Goal: Transaction & Acquisition: Purchase product/service

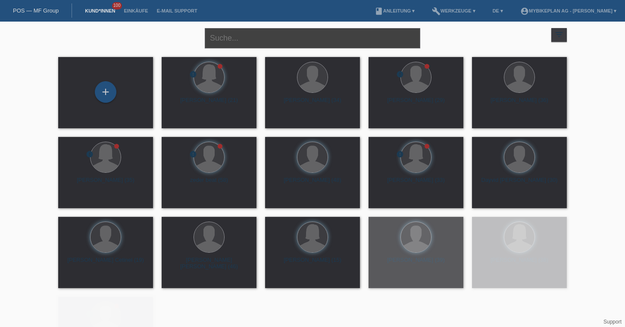
click at [221, 33] on input "text" at bounding box center [313, 38] width 216 height 20
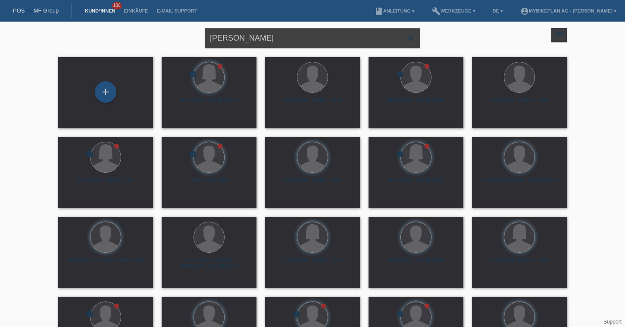
type input "franceschini"
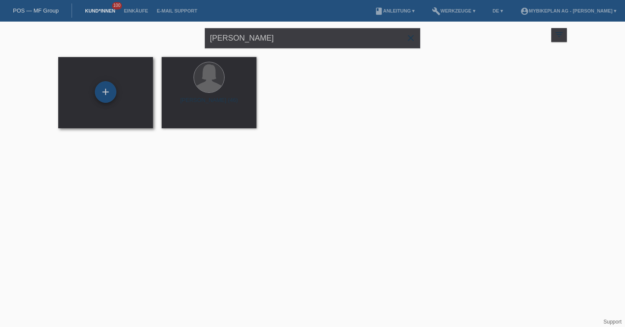
click at [106, 91] on div "+" at bounding box center [106, 92] width 22 height 22
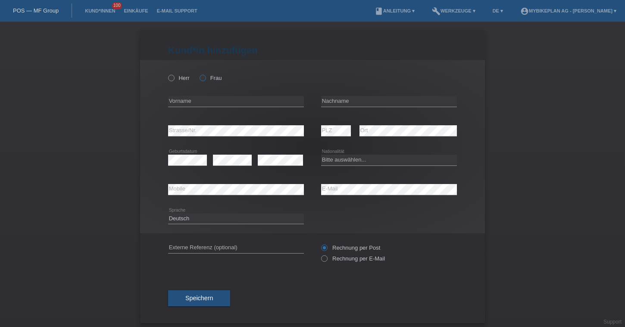
click at [202, 75] on input "Frau" at bounding box center [203, 78] width 6 height 6
radio input "true"
click at [204, 101] on input "text" at bounding box center [236, 101] width 136 height 11
type input "Manuela"
click at [334, 102] on input "text" at bounding box center [389, 101] width 136 height 11
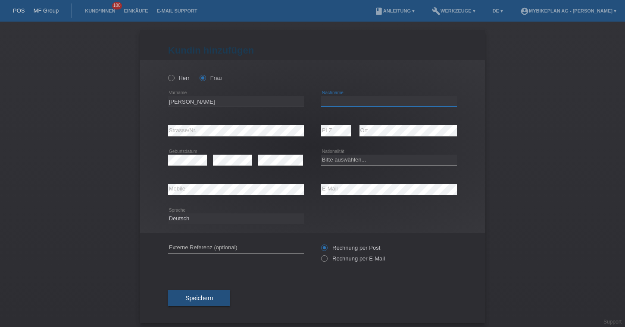
click at [330, 98] on input "text" at bounding box center [389, 101] width 136 height 11
type input "Franceschini"
click at [354, 162] on select "Bitte auswählen... [GEOGRAPHIC_DATA] [GEOGRAPHIC_DATA] [GEOGRAPHIC_DATA] [GEOGR…" at bounding box center [389, 159] width 136 height 10
select select "CH"
click at [321, 155] on select "Bitte auswählen... [GEOGRAPHIC_DATA] [GEOGRAPHIC_DATA] [GEOGRAPHIC_DATA] [GEOGR…" at bounding box center [389, 159] width 136 height 10
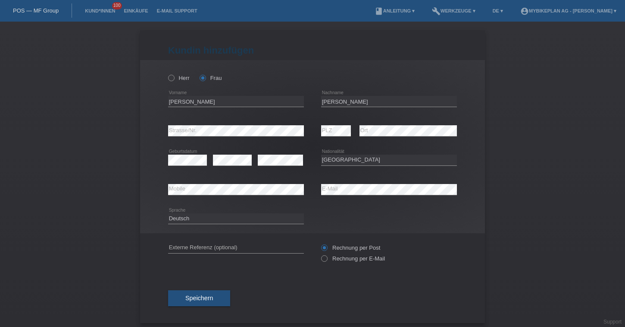
click at [348, 181] on div "error E-Mail" at bounding box center [389, 189] width 136 height 29
click at [208, 216] on select "Deutsch Français Italiano English" at bounding box center [236, 218] width 136 height 10
click at [168, 213] on select "Deutsch Français Italiano English" at bounding box center [236, 218] width 136 height 10
click at [346, 263] on div "Rechnung per Post Rechnung per E-Mail" at bounding box center [389, 253] width 136 height 22
click at [342, 263] on div "Rechnung per Post Rechnung per E-Mail" at bounding box center [389, 253] width 136 height 22
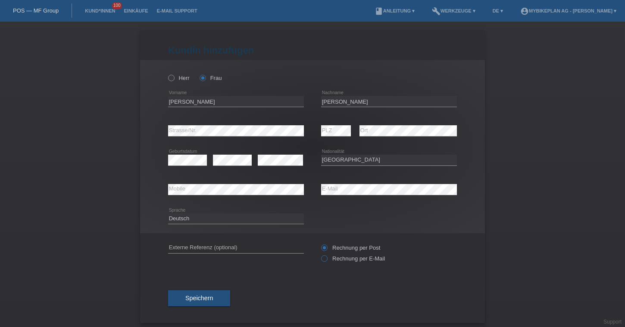
click at [342, 260] on label "Rechnung per E-Mail" at bounding box center [353, 258] width 64 height 6
click at [327, 260] on input "Rechnung per E-Mail" at bounding box center [324, 260] width 6 height 11
radio input "true"
click at [215, 302] on button "Speichern" at bounding box center [199, 298] width 62 height 16
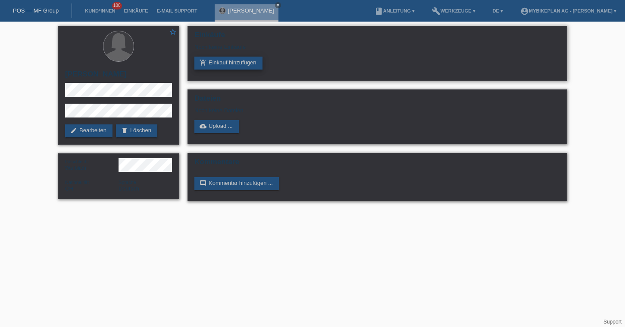
click at [232, 61] on link "add_shopping_cart Einkauf hinzufügen" at bounding box center [229, 63] width 68 height 13
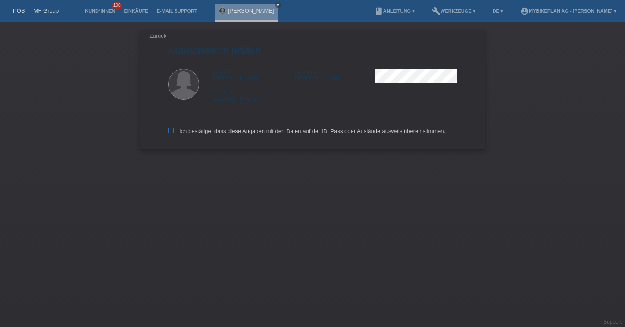
click at [191, 130] on label "Ich bestätige, dass diese Angaben mit den Daten auf der ID, Pass oder Ausländer…" at bounding box center [306, 131] width 277 height 6
click at [174, 130] on input "Ich bestätige, dass diese Angaben mit den Daten auf der ID, Pass oder Ausländer…" at bounding box center [171, 131] width 6 height 6
checkbox input "true"
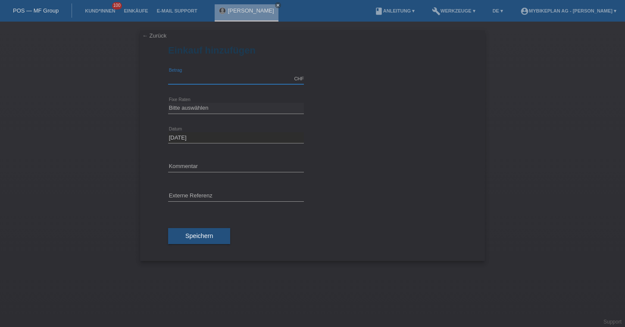
click at [238, 76] on input "text" at bounding box center [236, 78] width 136 height 11
type input "2999.00"
click at [186, 106] on select "Bitte auswählen 6 Raten 12 Raten 18 Raten 24 Raten 36 Raten 48 Raten" at bounding box center [236, 108] width 136 height 10
select select "488"
click at [168, 103] on select "Bitte auswählen 6 Raten 12 Raten 18 Raten 24 Raten 36 Raten 48 Raten" at bounding box center [236, 108] width 136 height 10
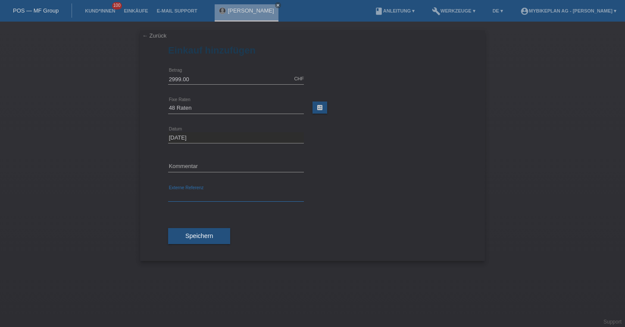
click at [180, 195] on input "text" at bounding box center [236, 196] width 136 height 11
paste input "42919502364"
type input "42919502364"
click at [190, 245] on div "Speichern" at bounding box center [312, 236] width 289 height 50
click at [198, 239] on button "Speichern" at bounding box center [199, 236] width 62 height 16
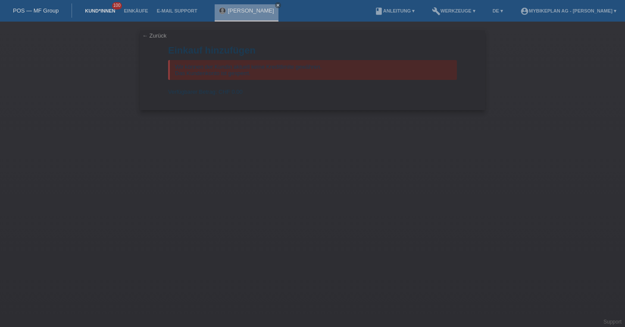
click at [86, 11] on link "Kund*innen" at bounding box center [100, 10] width 39 height 5
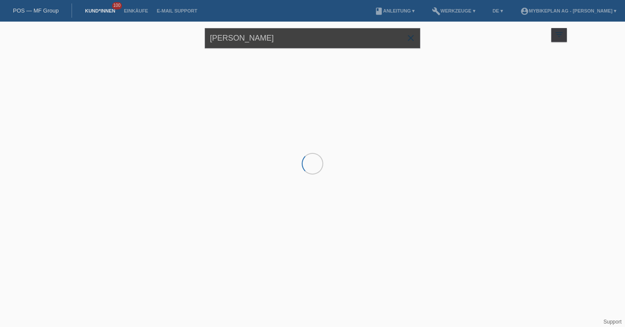
click at [239, 42] on input "franceschini" at bounding box center [313, 38] width 216 height 20
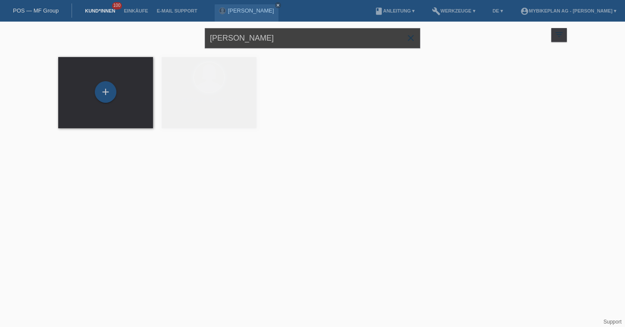
click at [239, 42] on input "franceschini" at bounding box center [313, 38] width 216 height 20
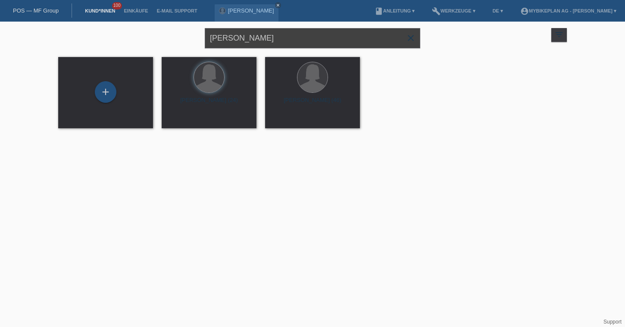
type input "reto ziebold"
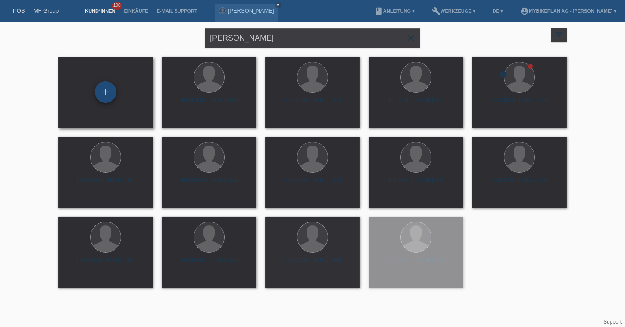
click at [102, 94] on div "+" at bounding box center [106, 92] width 22 height 22
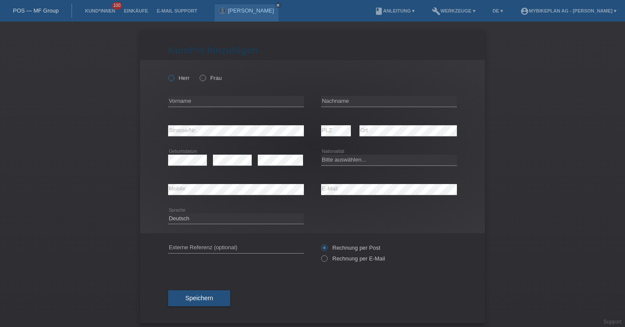
click at [167, 73] on icon at bounding box center [167, 73] width 0 height 0
click at [174, 78] on input "Herr" at bounding box center [171, 78] width 6 height 6
radio input "true"
click at [176, 91] on div "error Vorname" at bounding box center [236, 101] width 136 height 29
click at [176, 95] on div "error Vorname" at bounding box center [236, 101] width 136 height 29
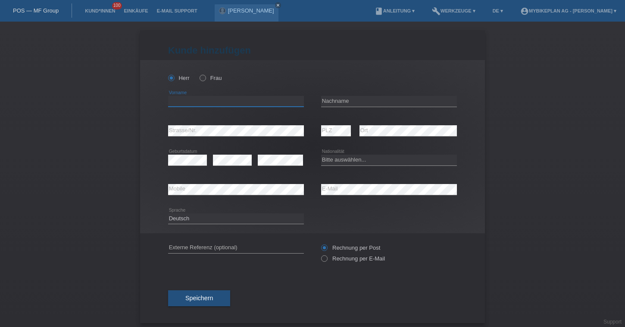
click at [176, 105] on input "text" at bounding box center [236, 101] width 136 height 11
type input "Reto"
click at [331, 103] on input "text" at bounding box center [389, 101] width 136 height 11
type input "[PERSON_NAME]"
click at [327, 162] on select "Bitte auswählen... Schweiz Deutschland Liechtenstein Österreich ------------ Af…" at bounding box center [389, 159] width 136 height 10
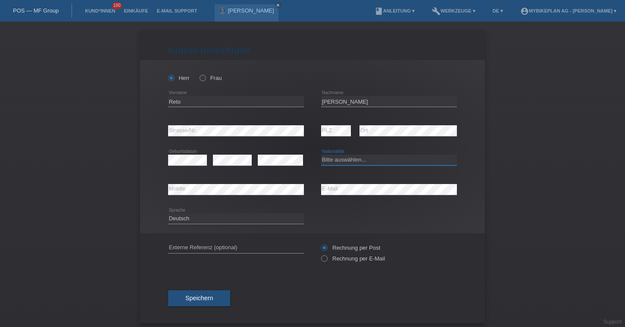
select select "CH"
click at [321, 155] on select "Bitte auswählen... Schweiz Deutschland Liechtenstein Österreich ------------ Af…" at bounding box center [389, 159] width 136 height 10
click at [344, 259] on label "Rechnung per E-Mail" at bounding box center [353, 258] width 64 height 6
click at [327, 259] on input "Rechnung per E-Mail" at bounding box center [324, 260] width 6 height 11
radio input "true"
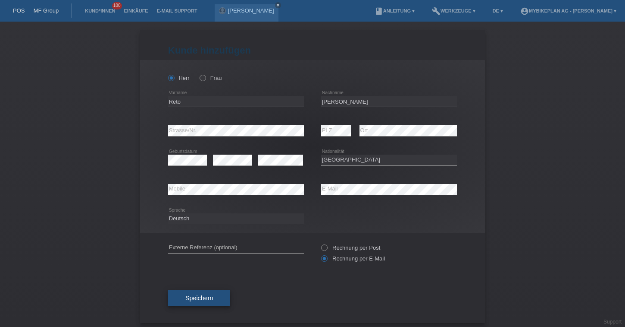
click at [210, 301] on span "Speichern" at bounding box center [199, 297] width 28 height 7
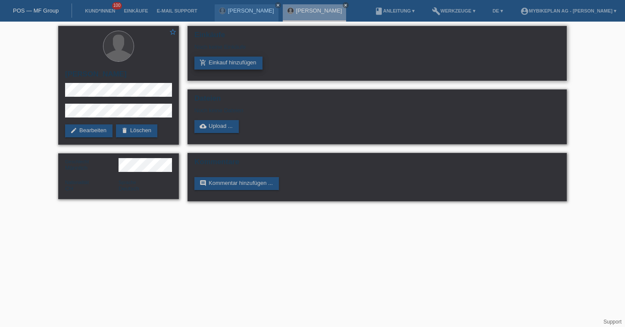
click at [236, 63] on link "add_shopping_cart Einkauf hinzufügen" at bounding box center [229, 63] width 68 height 13
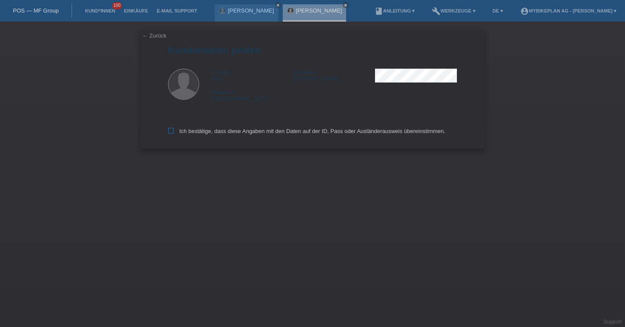
click at [266, 132] on label "Ich bestätige, dass diese Angaben mit den Daten auf der ID, Pass oder Ausländer…" at bounding box center [306, 131] width 277 height 6
click at [174, 132] on input "Ich bestätige, dass diese Angaben mit den Daten auf der ID, Pass oder Ausländer…" at bounding box center [171, 131] width 6 height 6
checkbox input "true"
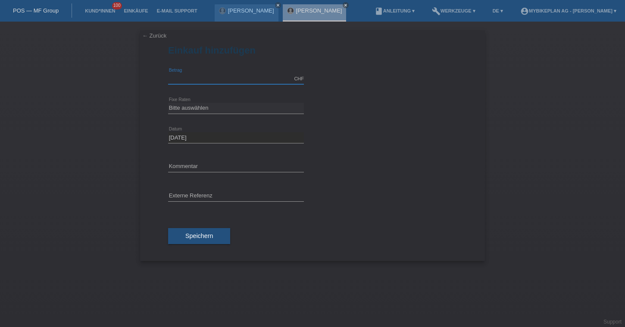
click at [221, 81] on input "text" at bounding box center [236, 78] width 136 height 11
type input "4199.00"
click at [201, 110] on select "Bitte auswählen 6 Raten 12 Raten 18 Raten 24 Raten 36 Raten 48 Raten" at bounding box center [236, 108] width 136 height 10
select select "488"
click at [168, 103] on select "Bitte auswählen 6 Raten 12 Raten 18 Raten 24 Raten 36 Raten 48 Raten" at bounding box center [236, 108] width 136 height 10
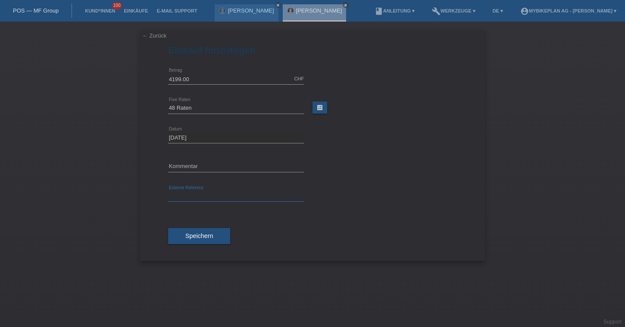
click at [192, 198] on input "text" at bounding box center [236, 196] width 136 height 11
paste input "42925368354"
type input "42925368354"
click at [194, 241] on button "Speichern" at bounding box center [199, 236] width 62 height 16
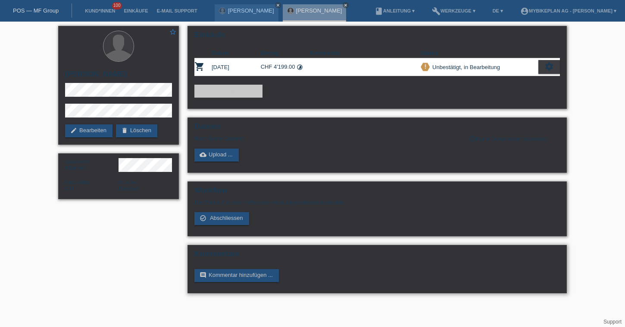
drag, startPoint x: 0, startPoint y: 0, endPoint x: 397, endPoint y: 296, distance: 495.2
click at [397, 293] on div "Kommentare comment Kommentar hinzufügen ..." at bounding box center [378, 269] width 380 height 48
click at [553, 64] on icon "settings" at bounding box center [549, 66] width 9 height 9
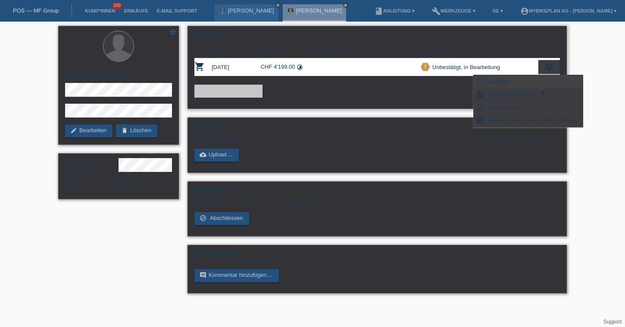
click at [518, 79] on div "fullscreen Anzeigen" at bounding box center [528, 81] width 109 height 13
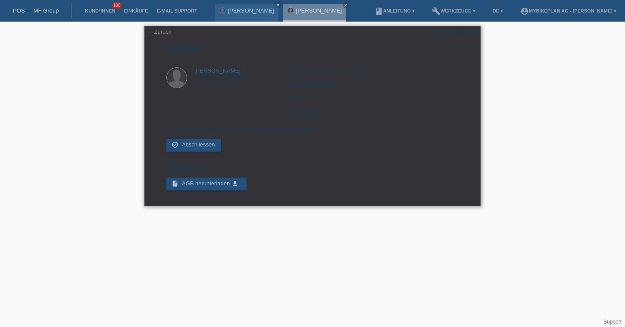
click at [447, 32] on div "POSP00026711" at bounding box center [457, 31] width 41 height 6
copy div "POSP00026711"
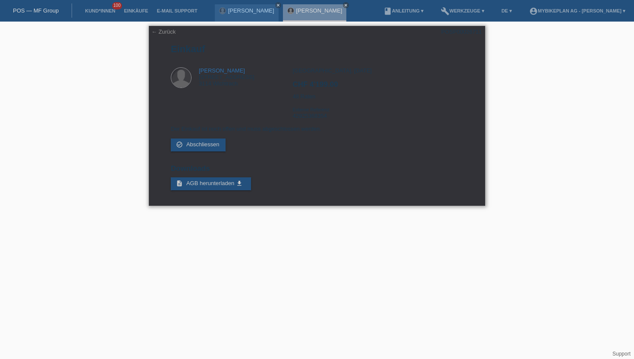
click at [464, 30] on div "POSP00026711" at bounding box center [461, 31] width 41 height 6
click at [307, 102] on div "Zürich, 28.08.2025 CHF 4'199.00 48 Raten Externe Referenz 42925368354" at bounding box center [377, 96] width 170 height 58
click at [312, 101] on div "Zürich, 28.08.2025 CHF 4'199.00 48 Raten Externe Referenz 42925368354" at bounding box center [377, 96] width 170 height 58
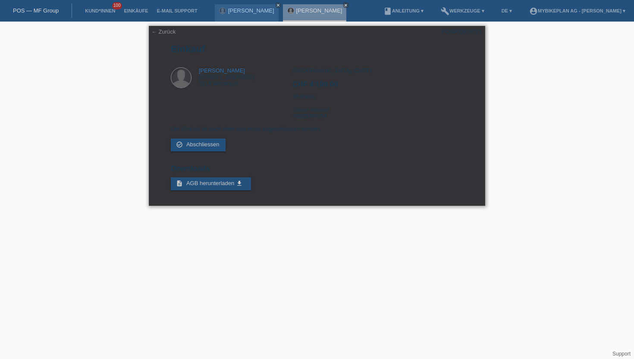
click at [312, 101] on div "Zürich, 28.08.2025 CHF 4'199.00 48 Raten Externe Referenz 42925368354" at bounding box center [377, 96] width 170 height 58
click at [89, 12] on link "Kund*innen" at bounding box center [100, 10] width 39 height 5
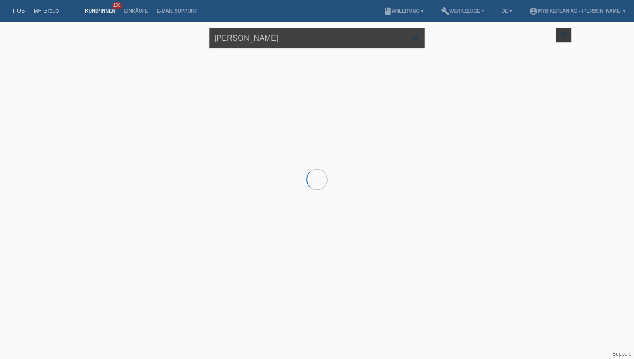
click at [245, 44] on input "reto ziebold" at bounding box center [317, 38] width 216 height 20
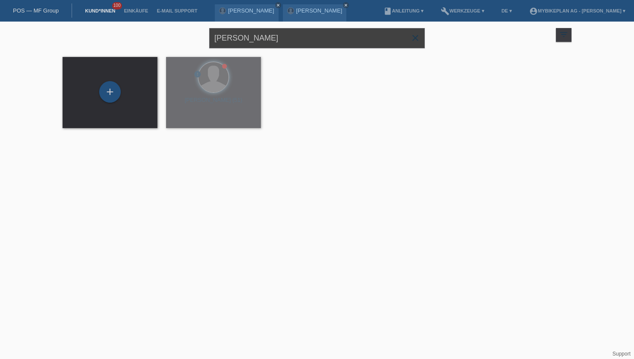
click at [245, 44] on input "reto ziebold" at bounding box center [317, 38] width 216 height 20
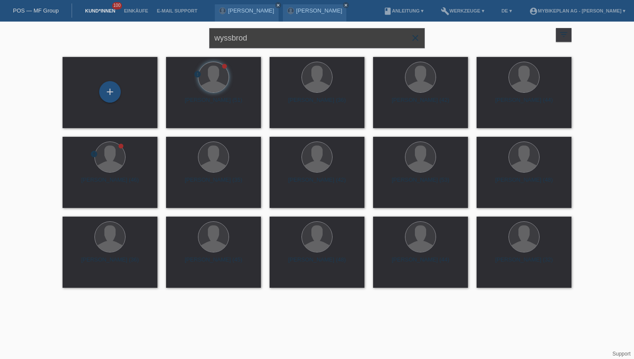
type input "wyssbrod"
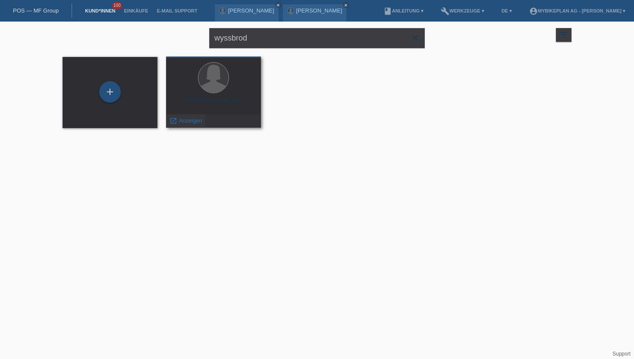
click at [192, 122] on span "Anzeigen" at bounding box center [190, 120] width 23 height 6
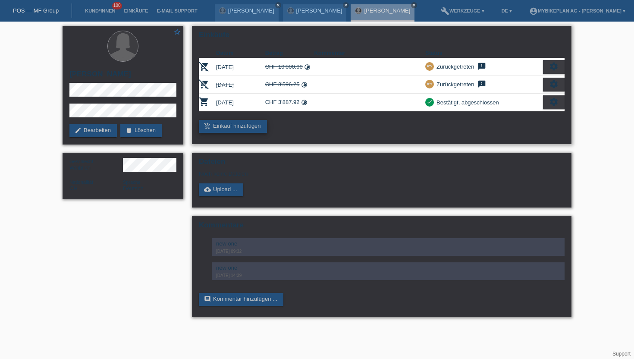
click at [211, 127] on link "add_shopping_cart Einkauf hinzufügen" at bounding box center [233, 126] width 68 height 13
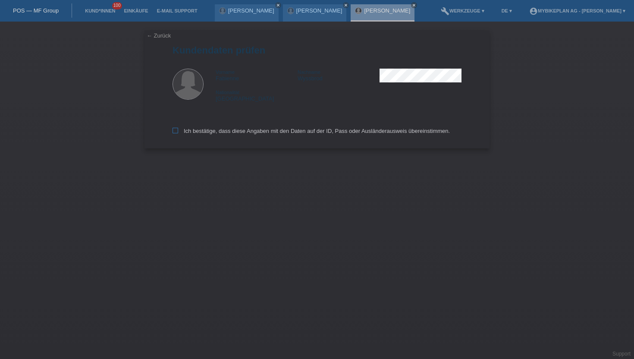
click at [191, 133] on label "Ich bestätige, dass diese Angaben mit den Daten auf der ID, Pass oder Ausländer…" at bounding box center [311, 131] width 277 height 6
click at [178, 133] on input "Ich bestätige, dass diese Angaben mit den Daten auf der ID, Pass oder Ausländer…" at bounding box center [176, 131] width 6 height 6
checkbox input "true"
click at [191, 133] on label "Ich bestätige, dass diese Angaben mit den Daten auf der ID, Pass oder Ausländer…" at bounding box center [311, 131] width 277 height 6
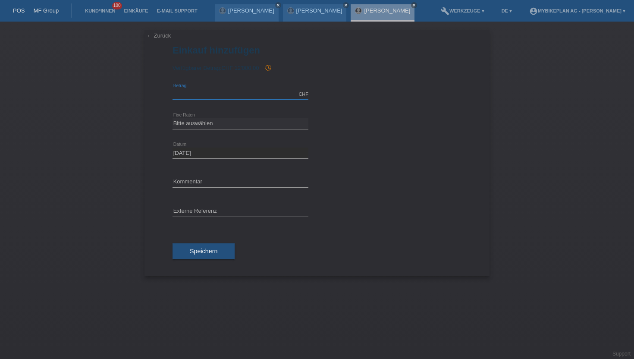
click at [198, 96] on input "text" at bounding box center [241, 94] width 136 height 11
type input "3399.00"
click at [187, 119] on select "Bitte auswählen 6 Raten 12 Raten 18 Raten 24 Raten 36 Raten 48 Raten" at bounding box center [241, 123] width 136 height 10
select select "488"
click at [173, 118] on select "Bitte auswählen 6 Raten 12 Raten 18 Raten 24 Raten 36 Raten 48 Raten" at bounding box center [241, 123] width 136 height 10
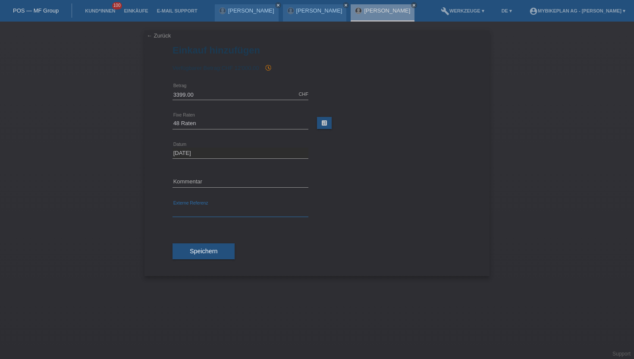
click at [197, 214] on input "text" at bounding box center [241, 211] width 136 height 11
paste input "42978703881"
type input "42978703881"
click at [203, 254] on span "Speichern" at bounding box center [204, 251] width 28 height 7
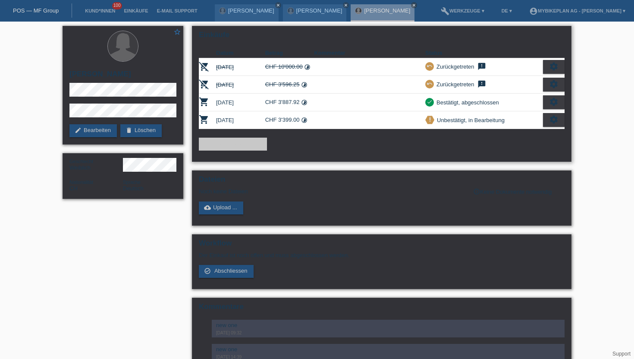
click at [556, 121] on icon "settings" at bounding box center [553, 119] width 9 height 9
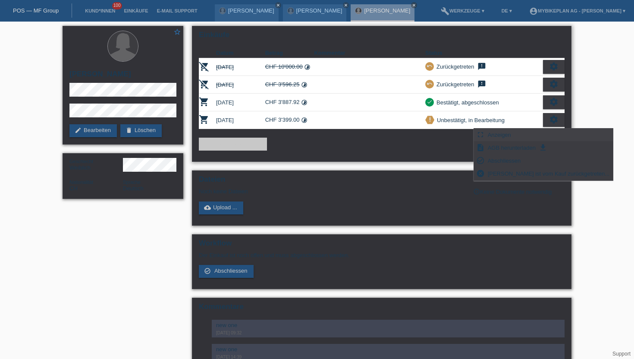
click at [543, 129] on div "fullscreen Anzeigen" at bounding box center [543, 135] width 139 height 13
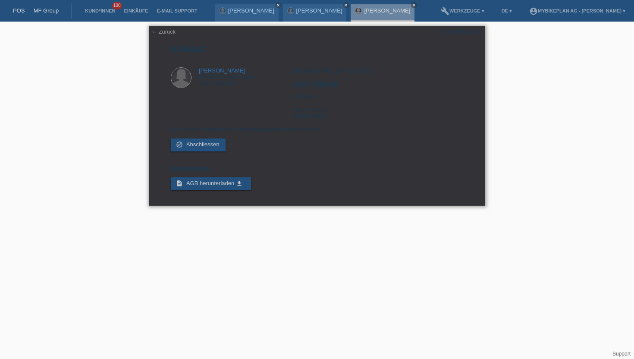
click at [454, 33] on div "POSP00026713" at bounding box center [461, 31] width 41 height 6
click at [465, 28] on div "POSP00026713" at bounding box center [461, 31] width 41 height 6
copy div "POSP00026713"
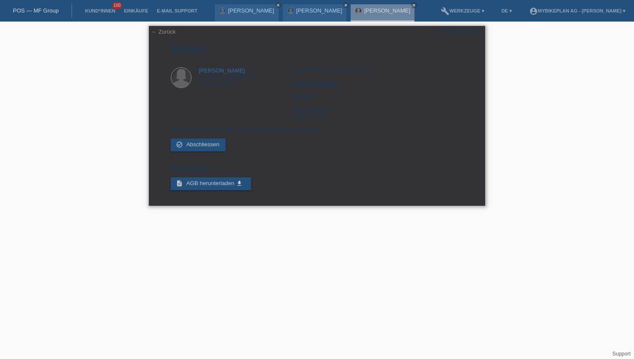
click at [321, 118] on div "Zürich, 28.08.2025 CHF 3'399.00 48 Raten Externe Referenz 42978703881" at bounding box center [377, 96] width 170 height 58
copy div "42978703881"
click at [93, 8] on link "Kund*innen" at bounding box center [100, 10] width 39 height 5
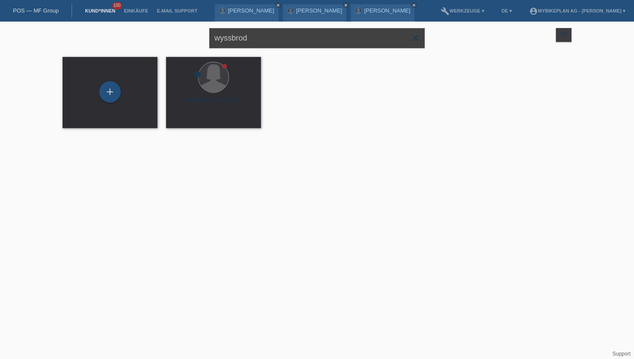
click at [229, 40] on input "wyssbrod" at bounding box center [317, 38] width 216 height 20
type input "düppre"
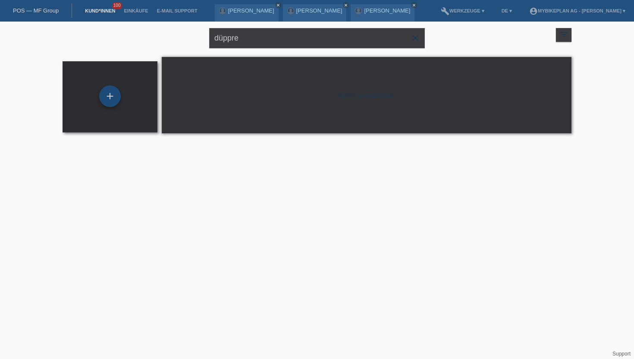
click at [115, 99] on div "+" at bounding box center [110, 96] width 22 height 22
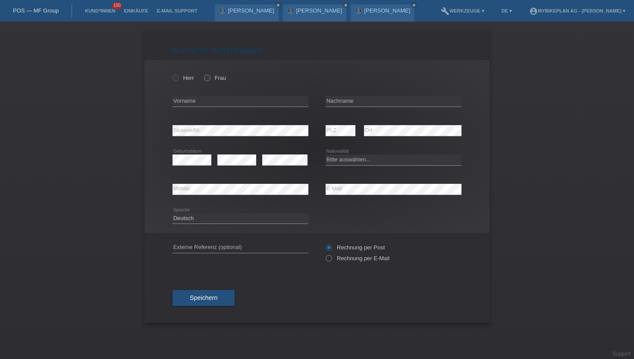
click at [179, 80] on label "Herr" at bounding box center [184, 78] width 22 height 6
click at [178, 80] on input "Herr" at bounding box center [176, 78] width 6 height 6
radio input "true"
click at [201, 104] on input "text" at bounding box center [241, 101] width 136 height 11
type input "Benedict"
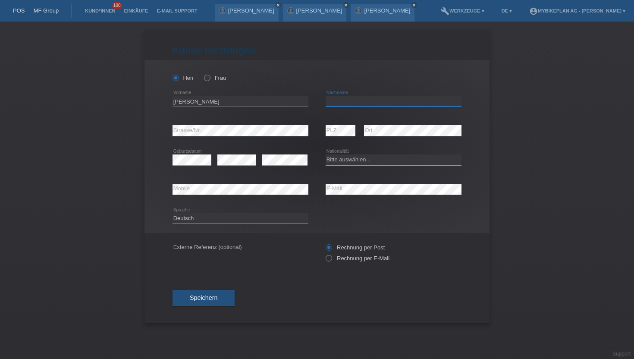
click at [383, 101] on input "text" at bounding box center [394, 101] width 136 height 11
type input "Düppre"
click at [357, 154] on div "Bitte auswählen... Schweiz Deutschland Liechtenstein Österreich ------------ Af…" at bounding box center [394, 159] width 136 height 29
click at [355, 163] on select "Bitte auswählen... Schweiz Deutschland Liechtenstein Österreich ------------ Af…" at bounding box center [394, 159] width 136 height 10
select select "DE"
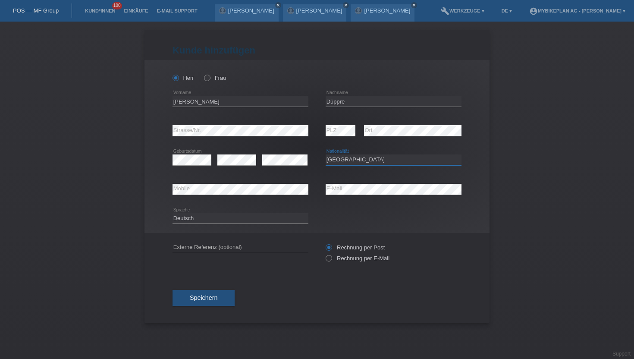
click at [326, 155] on select "Bitte auswählen... Schweiz Deutschland Liechtenstein Österreich ------------ Af…" at bounding box center [394, 159] width 136 height 10
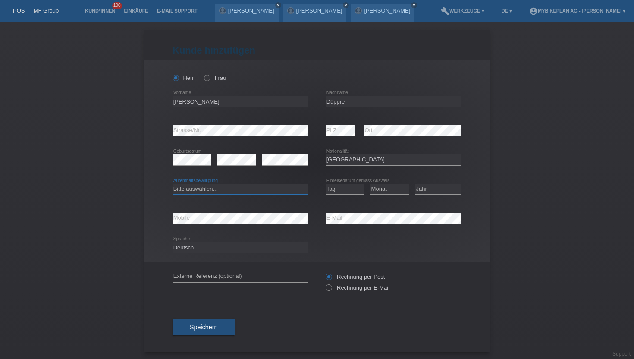
click at [224, 194] on select "Bitte auswählen... C B B - Flüchtlingsstatus Andere" at bounding box center [241, 189] width 136 height 10
select select "C"
click at [173, 184] on select "Bitte auswählen... C B B - Flüchtlingsstatus Andere" at bounding box center [241, 189] width 136 height 10
click at [350, 192] on select "Tag 01 02 03 04 05 06 07 08 09 10 11" at bounding box center [345, 189] width 39 height 10
select select "28"
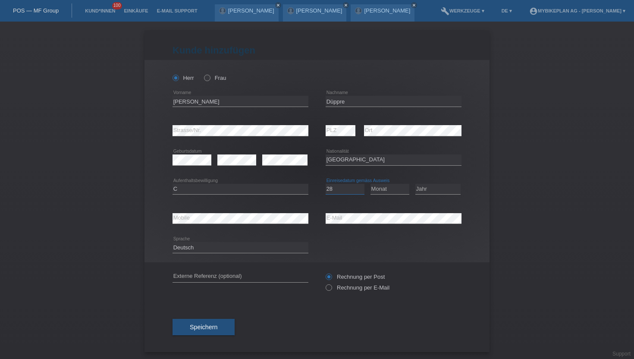
click at [326, 184] on select "Tag 01 02 03 04 05 06 07 08 09 10 11" at bounding box center [345, 189] width 39 height 10
click at [389, 186] on select "Monat 01 02 03 04 05 06 07 08 09 10 11" at bounding box center [390, 189] width 39 height 10
select select "02"
click at [371, 184] on select "Monat 01 02 03 04 05 06 07 08 09 10 11" at bounding box center [390, 189] width 39 height 10
click at [436, 189] on select "Jahr 2025 2024 2023 2022 2021 2020 2019 2018 2017 2016 2015 2014 2013 2012 2011…" at bounding box center [437, 189] width 45 height 10
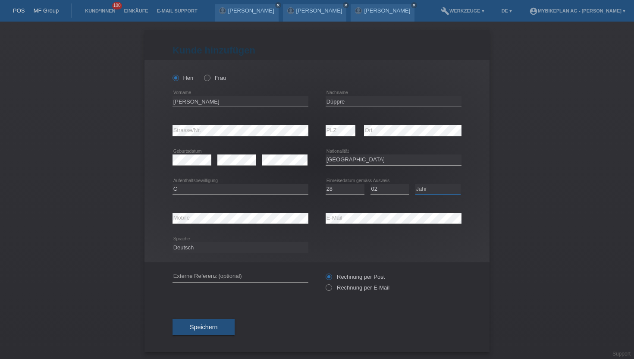
select select "2018"
click at [415, 184] on select "Jahr 2025 2024 2023 2022 2021 2020 2019 2018 2017 2016 2015 2014 2013 2012 2011…" at bounding box center [437, 189] width 45 height 10
click at [378, 289] on label "Rechnung per E-Mail" at bounding box center [358, 287] width 64 height 6
click at [331, 289] on input "Rechnung per E-Mail" at bounding box center [329, 289] width 6 height 11
radio input "true"
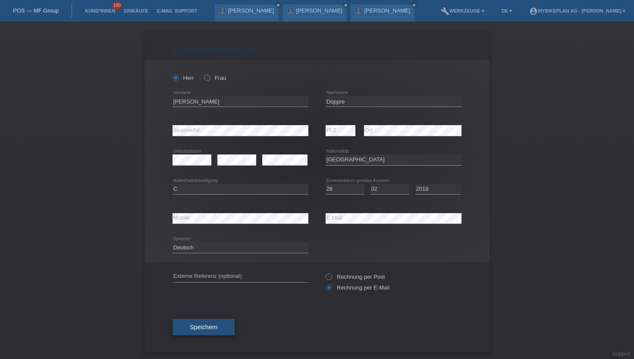
click at [215, 325] on span "Speichern" at bounding box center [204, 326] width 28 height 7
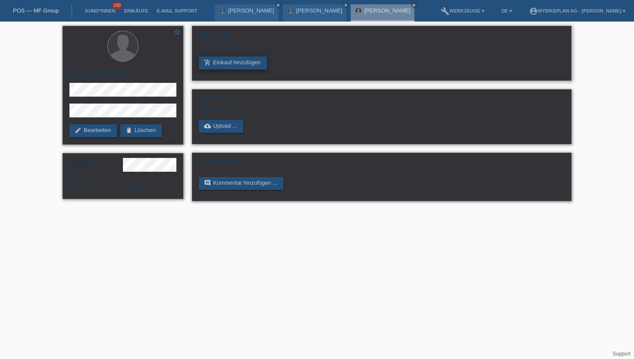
click at [231, 64] on link "add_shopping_cart Einkauf hinzufügen" at bounding box center [233, 63] width 68 height 13
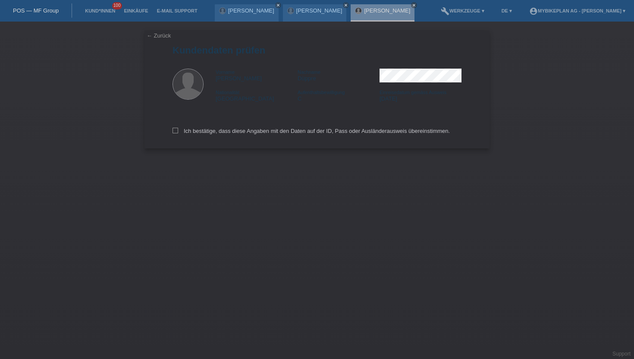
click at [216, 127] on div "Ich bestätige, dass diese Angaben mit den Daten auf der ID, Pass oder Ausländer…" at bounding box center [317, 129] width 289 height 38
click at [216, 133] on label "Ich bestätige, dass diese Angaben mit den Daten auf der ID, Pass oder Ausländer…" at bounding box center [311, 131] width 277 height 6
click at [178, 133] on input "Ich bestätige, dass diese Angaben mit den Daten auf der ID, Pass oder Ausländer…" at bounding box center [176, 131] width 6 height 6
checkbox input "true"
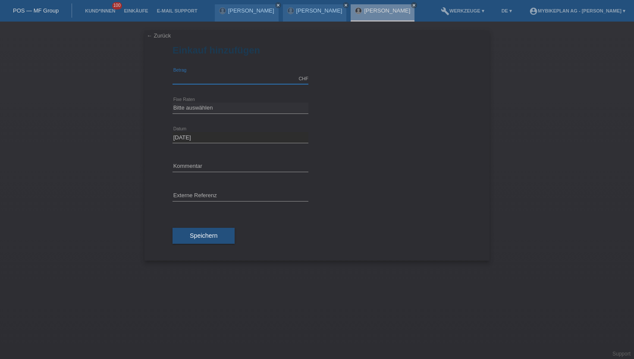
click at [232, 81] on input "text" at bounding box center [241, 78] width 136 height 11
type input "5199.00"
click at [215, 112] on select "Bitte auswählen 6 Raten 12 Raten 18 Raten 24 Raten 36 Raten 48 Raten" at bounding box center [241, 108] width 136 height 10
select select "488"
click at [173, 103] on select "Bitte auswählen 6 Raten 12 Raten 18 Raten 24 Raten 36 Raten 48 Raten" at bounding box center [241, 108] width 136 height 10
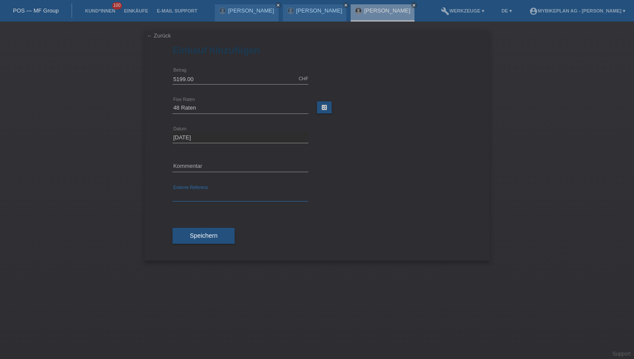
click at [201, 196] on input "text" at bounding box center [241, 196] width 136 height 11
paste input "42969345315"
type input "42969345315"
click at [370, 215] on div "Speichern" at bounding box center [317, 236] width 289 height 50
click at [192, 239] on span "Speichern" at bounding box center [204, 235] width 28 height 7
